Goal: Manage account settings

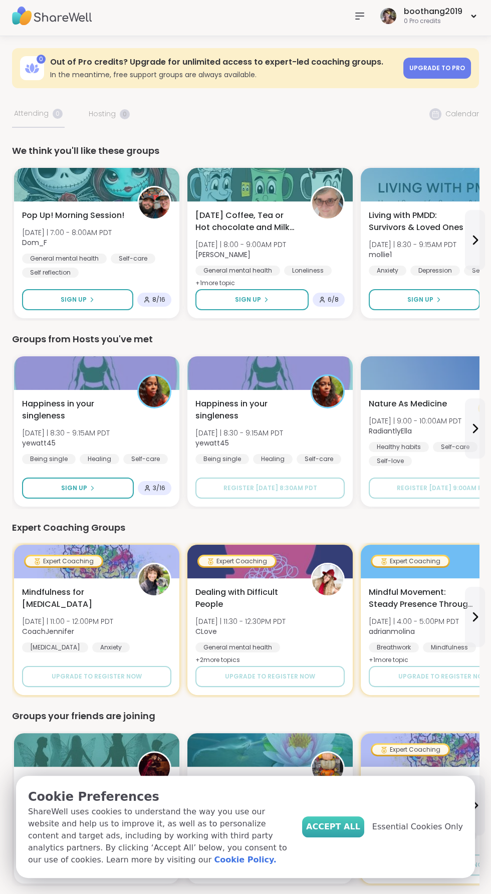
click at [353, 828] on span "Accept All" at bounding box center [333, 827] width 54 height 12
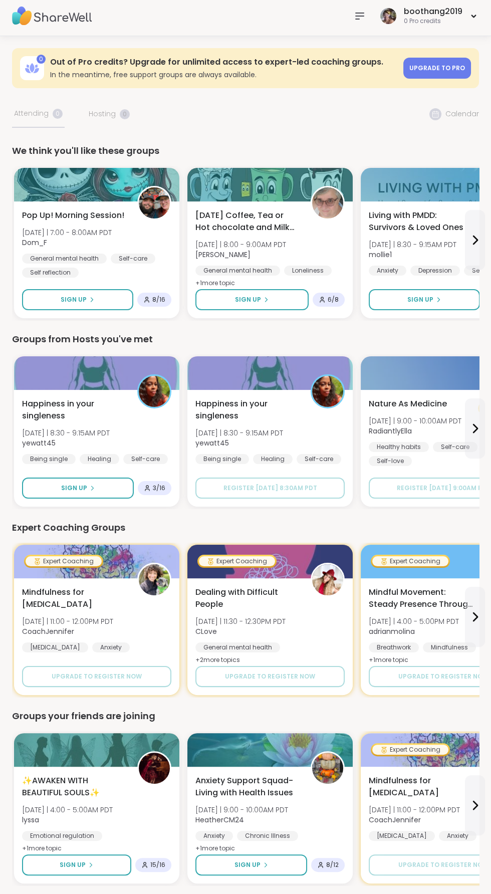
click at [361, 16] on icon at bounding box center [360, 16] width 8 height 6
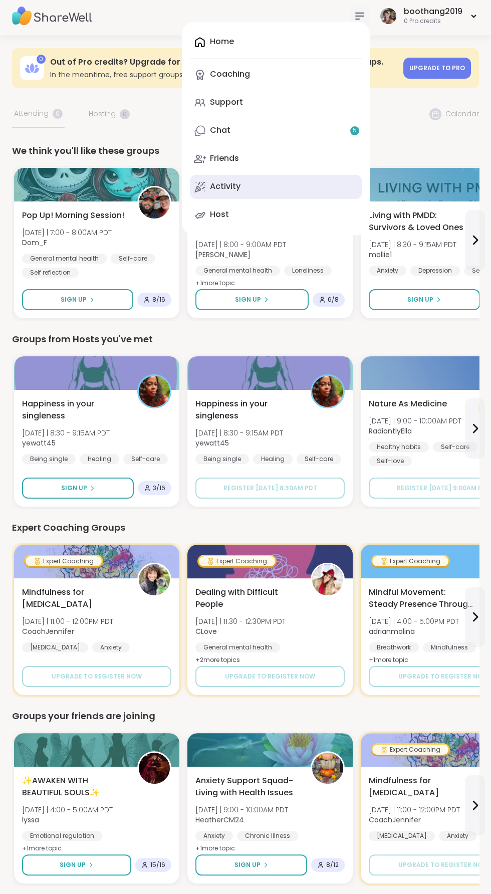
click at [298, 179] on link "Activity" at bounding box center [276, 187] width 172 height 24
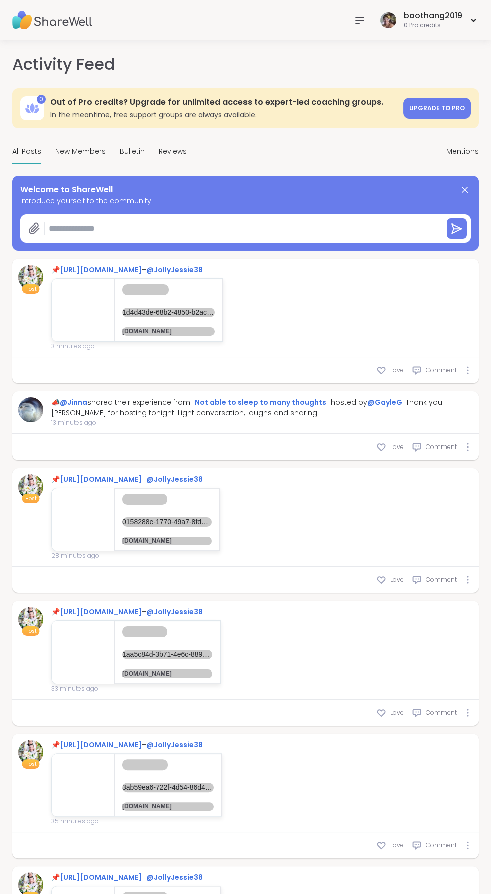
type textarea "*"
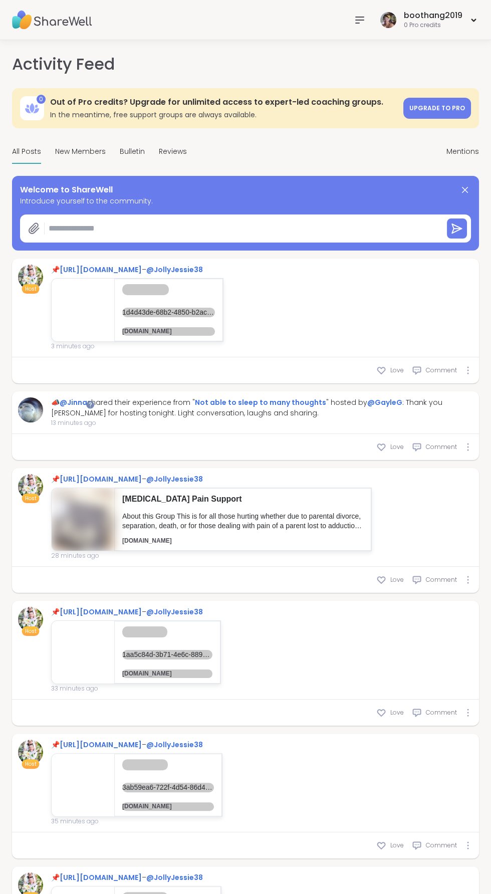
click at [361, 20] on icon at bounding box center [360, 20] width 8 height 6
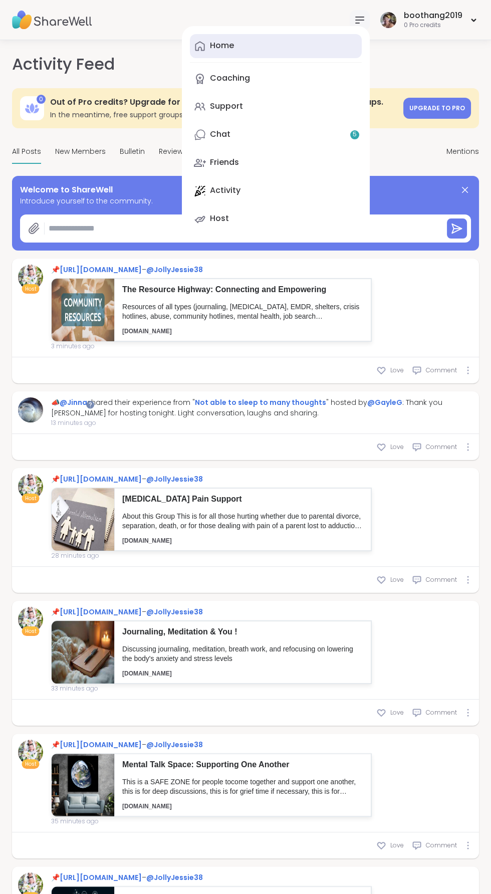
click at [317, 45] on link "Home" at bounding box center [276, 46] width 172 height 24
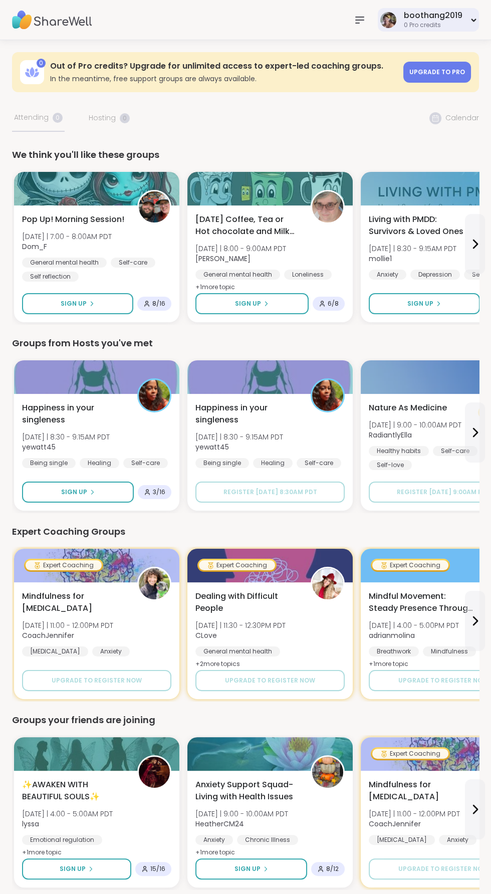
click at [474, 20] on icon at bounding box center [474, 20] width 7 height 4
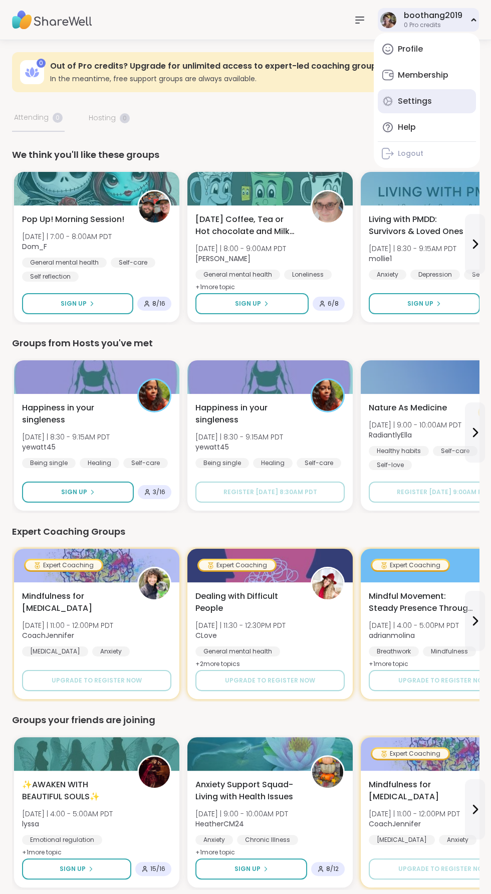
click at [446, 105] on link "Settings" at bounding box center [427, 101] width 98 height 24
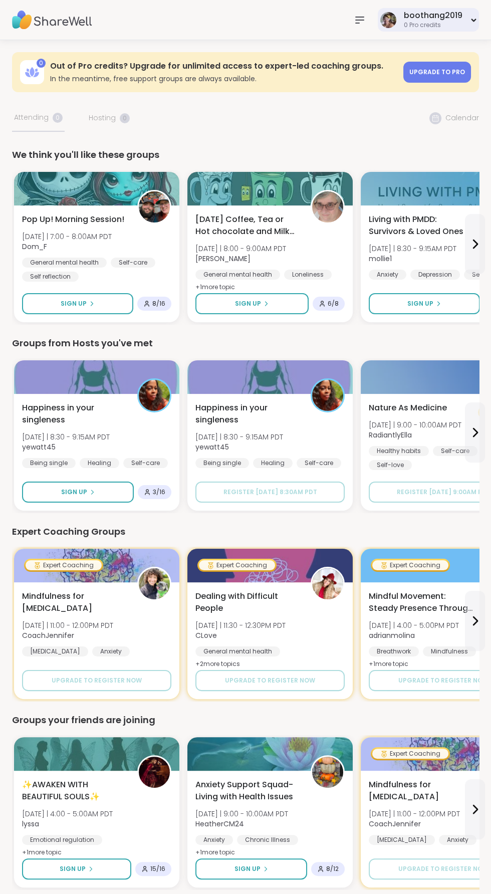
select select "**"
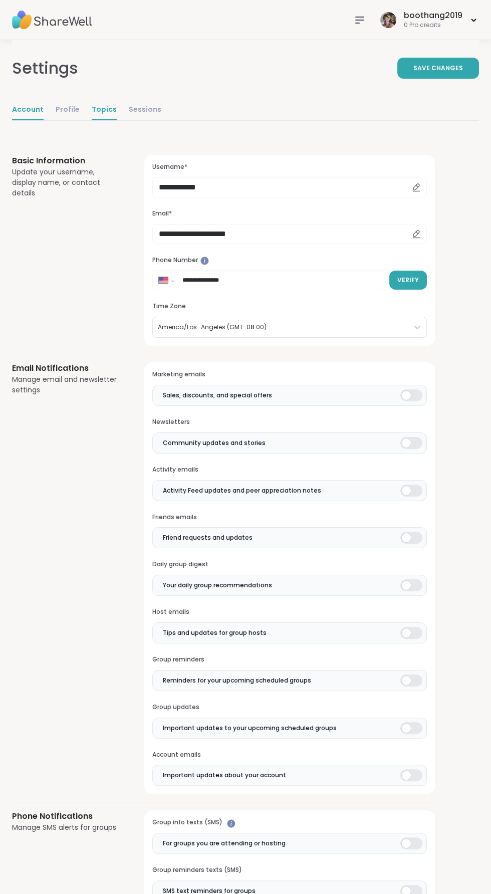
click at [102, 108] on link "Topics" at bounding box center [104, 110] width 25 height 20
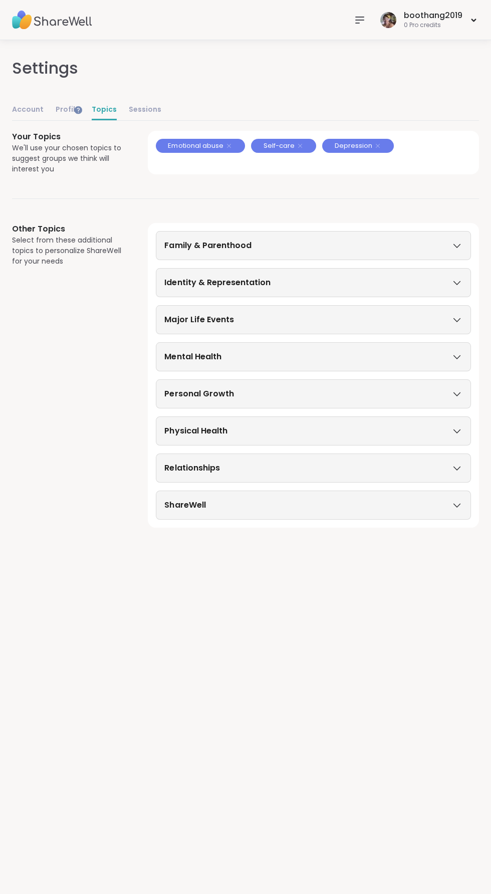
click at [458, 499] on div "ShareWell" at bounding box center [313, 505] width 298 height 12
click at [458, 466] on icon at bounding box center [457, 468] width 11 height 7
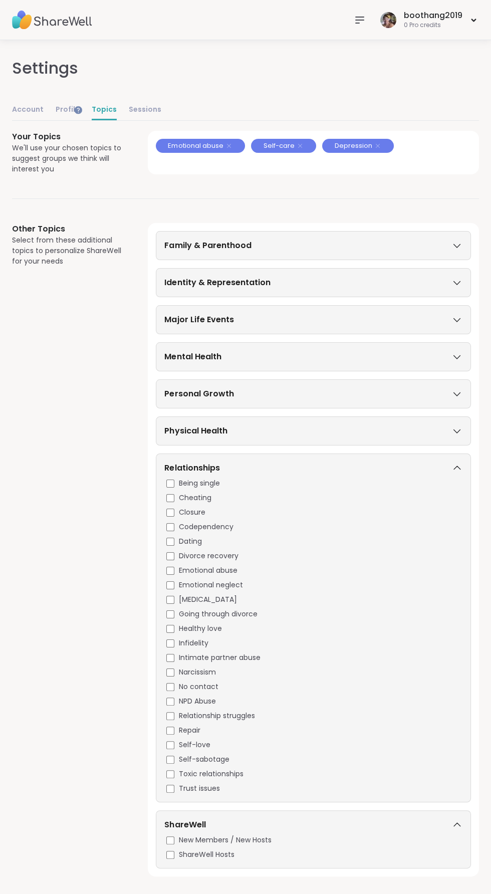
click at [457, 429] on icon at bounding box center [457, 431] width 11 height 7
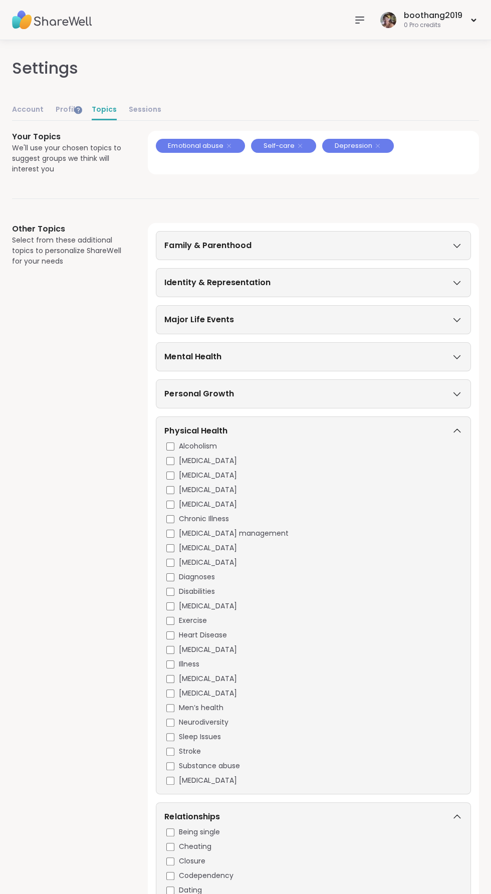
click at [458, 393] on icon at bounding box center [457, 393] width 11 height 7
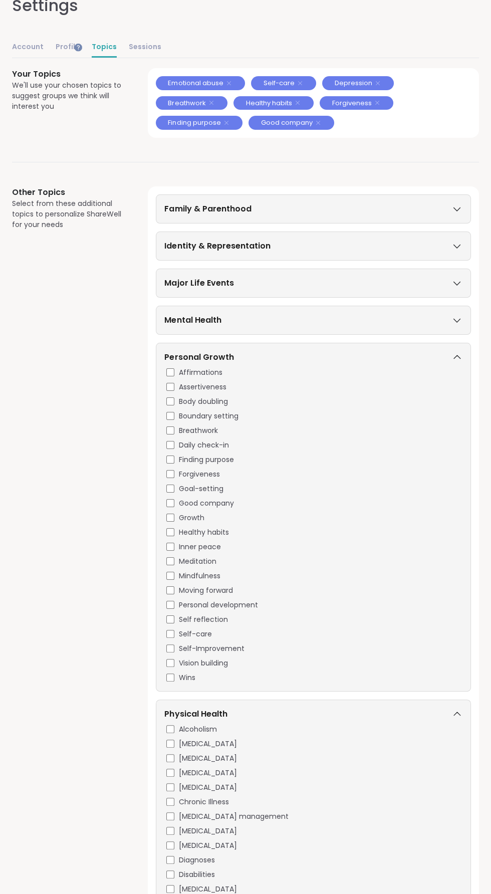
scroll to position [62, 0]
click at [457, 319] on icon at bounding box center [457, 320] width 11 height 7
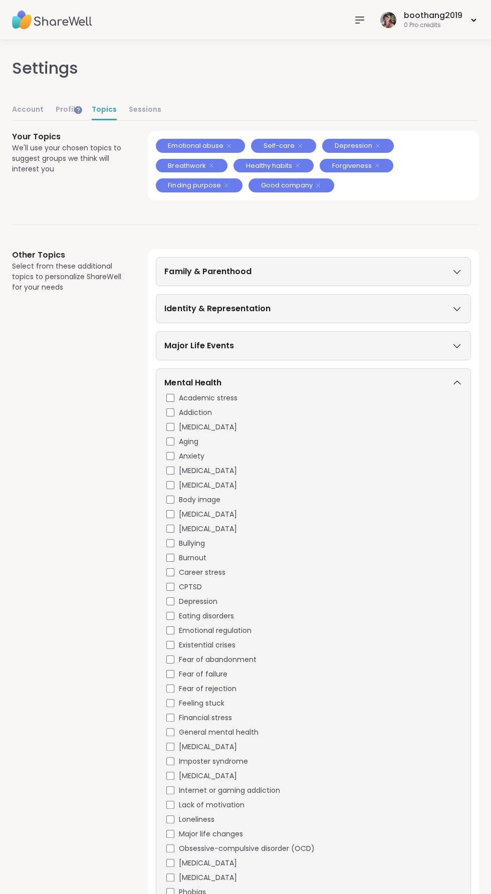
scroll to position [0, 0]
click at [457, 344] on icon at bounding box center [457, 345] width 11 height 7
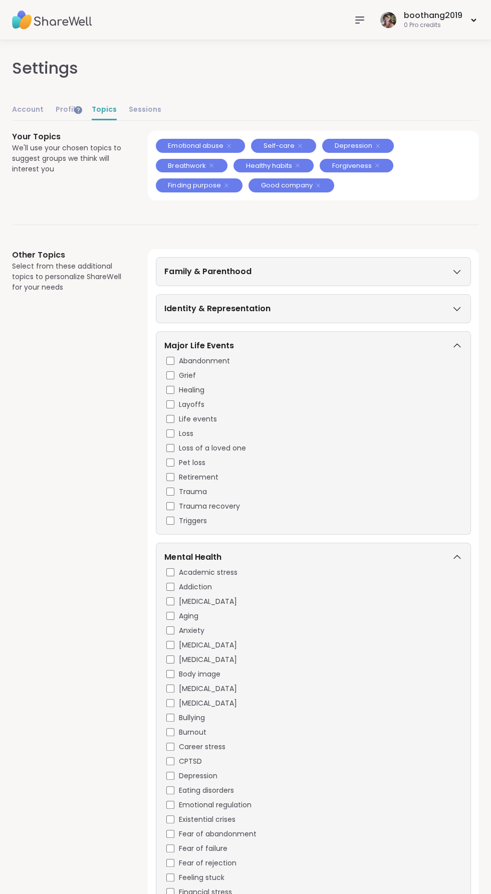
click at [457, 308] on icon at bounding box center [457, 308] width 11 height 7
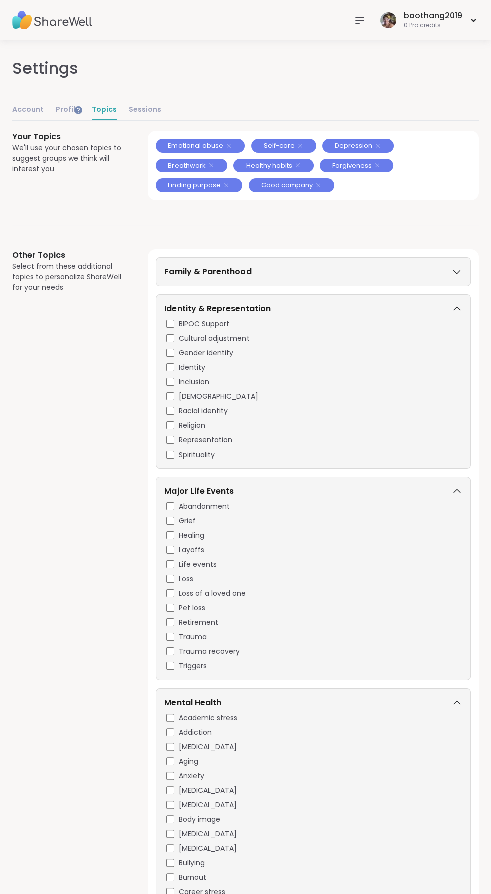
click at [457, 271] on icon at bounding box center [457, 271] width 11 height 7
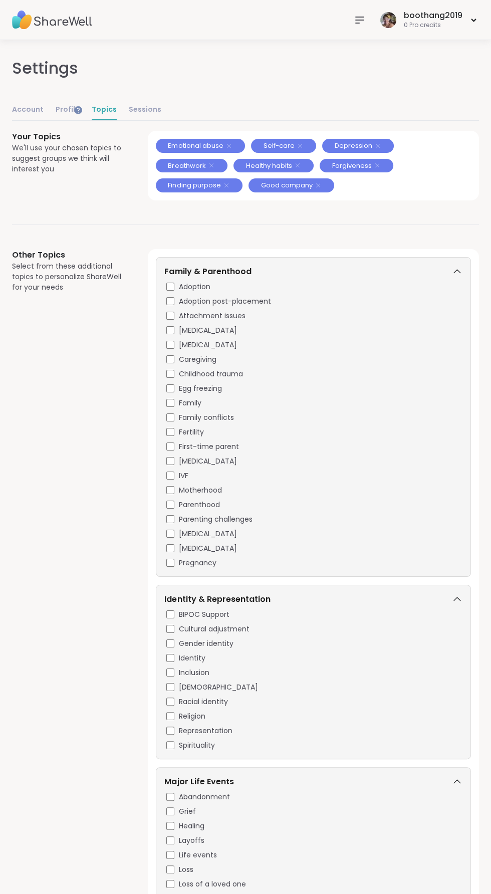
click at [457, 271] on icon at bounding box center [457, 271] width 11 height 7
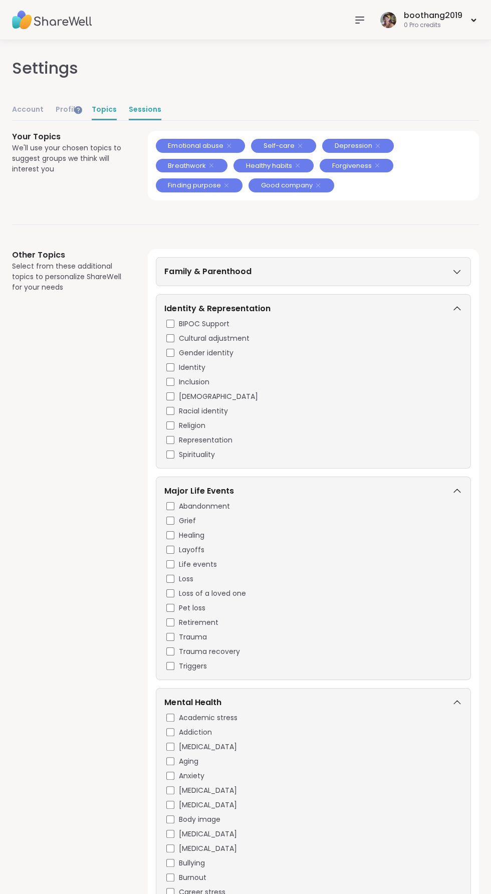
click at [144, 109] on link "Sessions" at bounding box center [145, 110] width 33 height 20
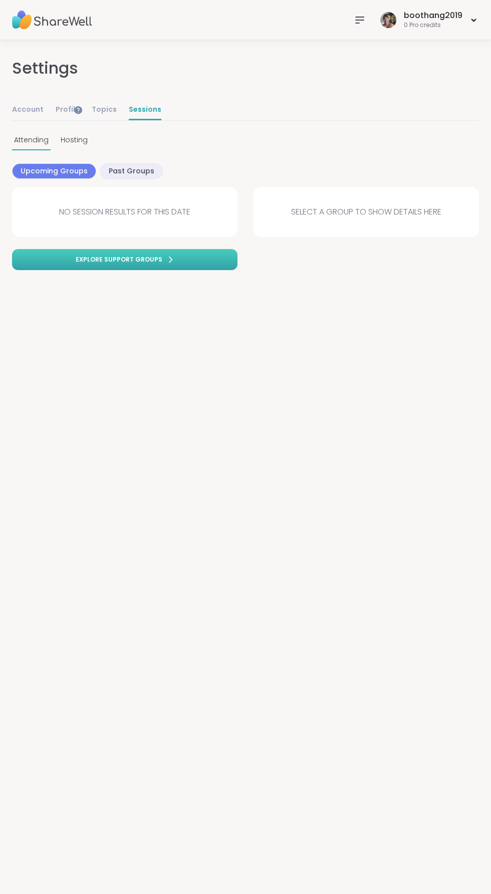
click at [184, 266] on link "Explore support groups" at bounding box center [125, 259] width 226 height 21
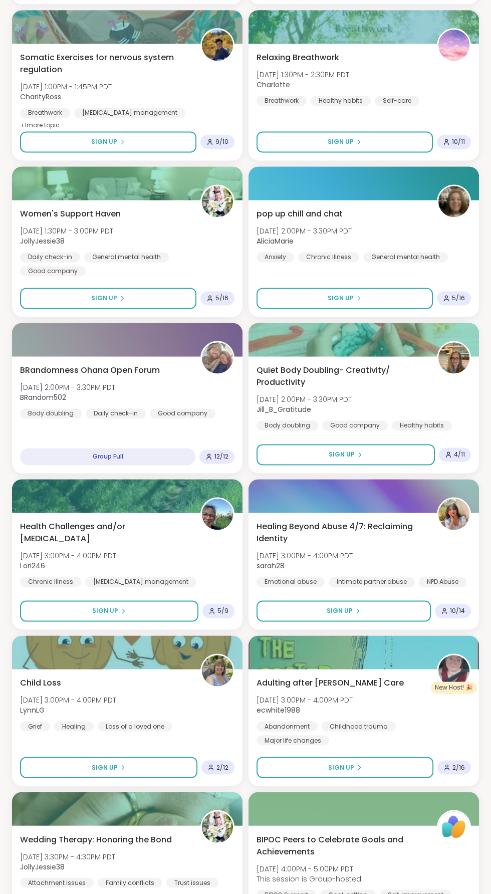
scroll to position [2058, 0]
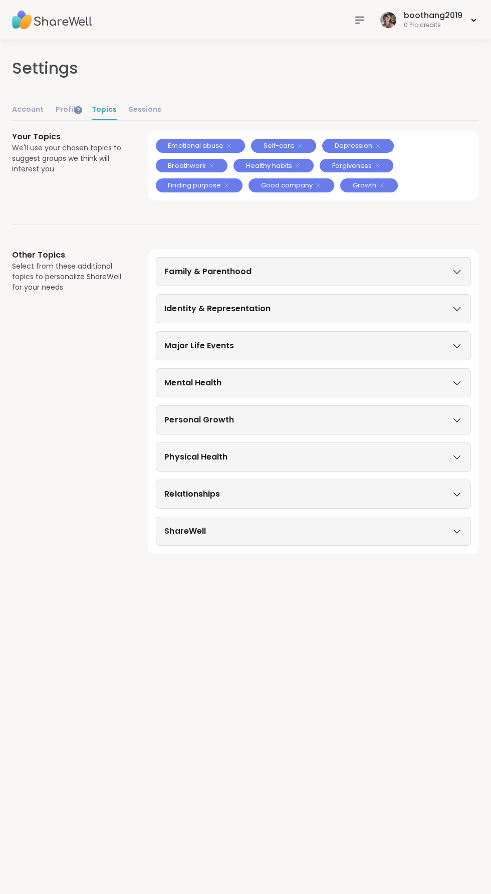
select select "**"
